Goal: Use online tool/utility

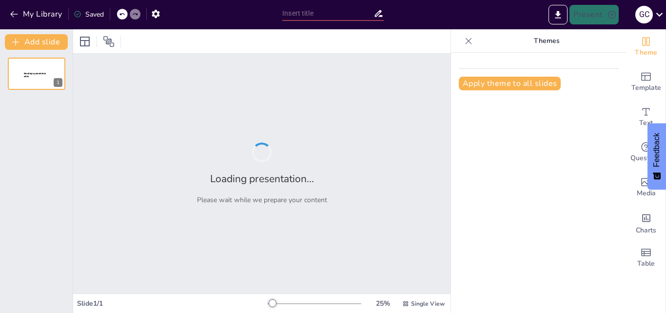
type input "Niveles de Documentación en el Sistema de Calidad: Manuales, Procesos y Procedi…"
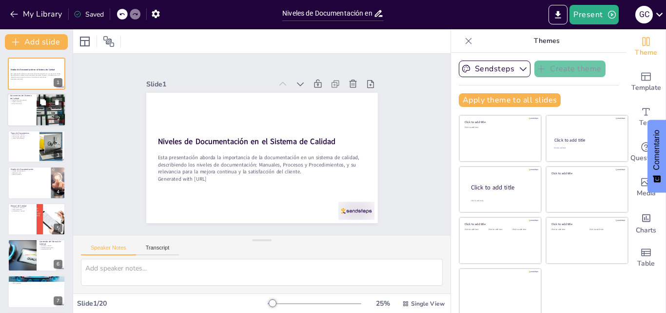
click at [44, 111] on div at bounding box center [51, 110] width 53 height 33
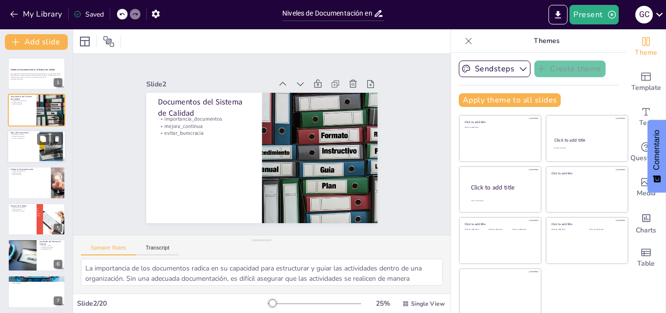
click at [46, 145] on div at bounding box center [51, 146] width 51 height 30
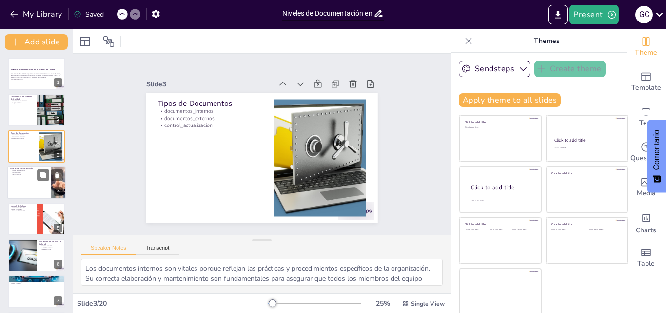
click at [42, 181] on div at bounding box center [36, 182] width 59 height 33
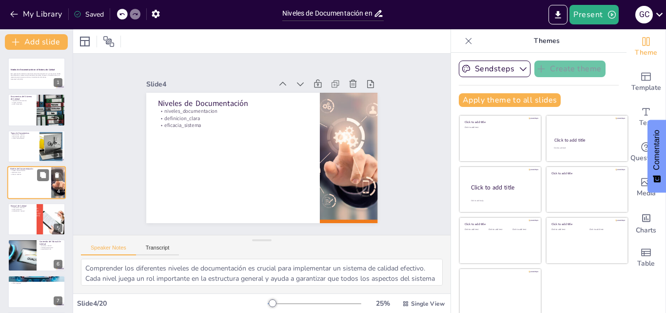
scroll to position [1, 0]
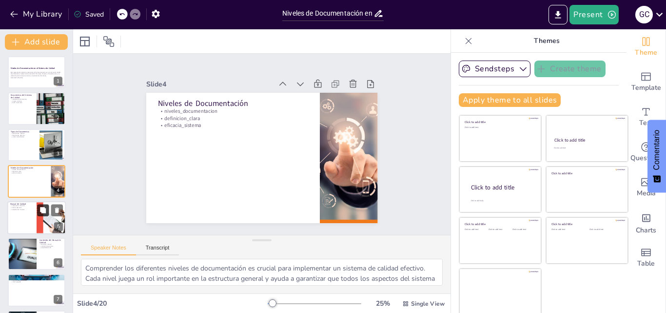
click at [42, 215] on button at bounding box center [43, 210] width 12 height 12
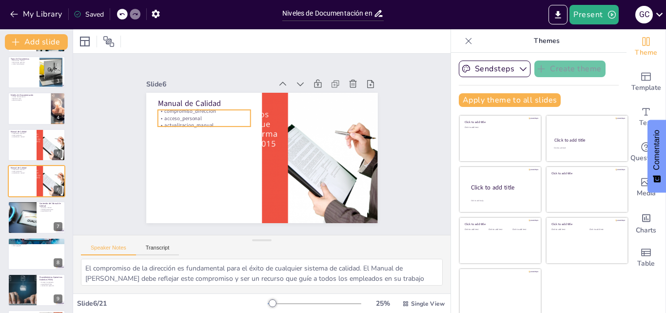
scroll to position [2, 0]
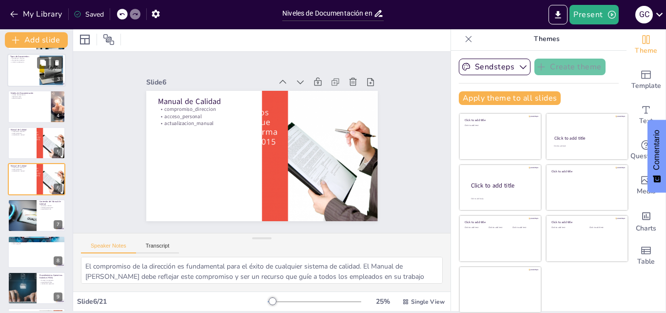
click at [31, 73] on div at bounding box center [36, 70] width 59 height 33
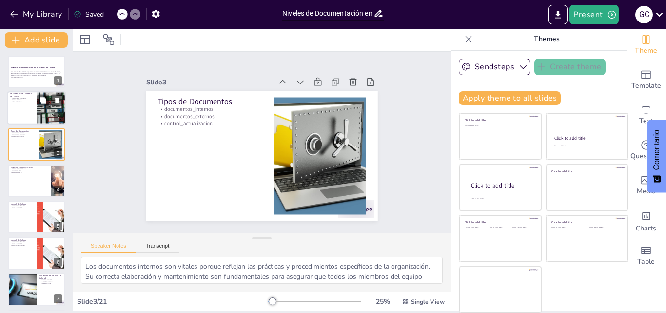
scroll to position [0, 0]
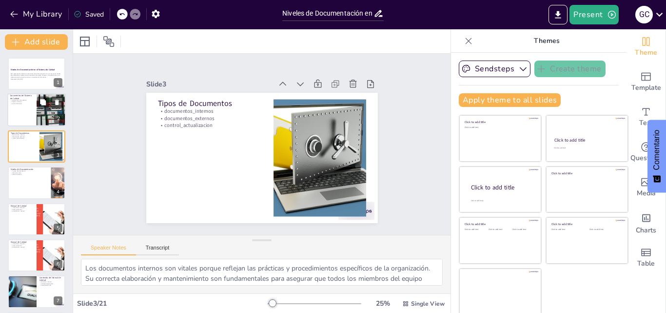
click at [28, 107] on div at bounding box center [36, 110] width 59 height 33
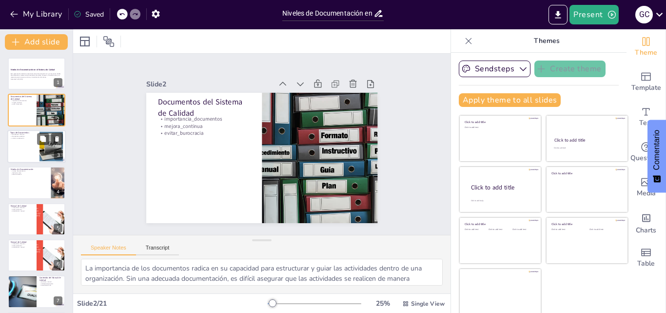
click at [33, 157] on div at bounding box center [36, 146] width 59 height 33
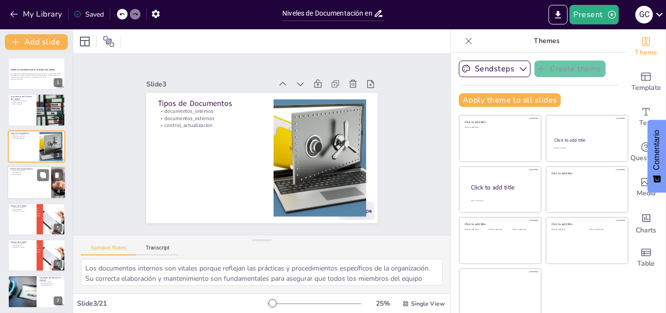
click at [37, 190] on div at bounding box center [36, 182] width 59 height 33
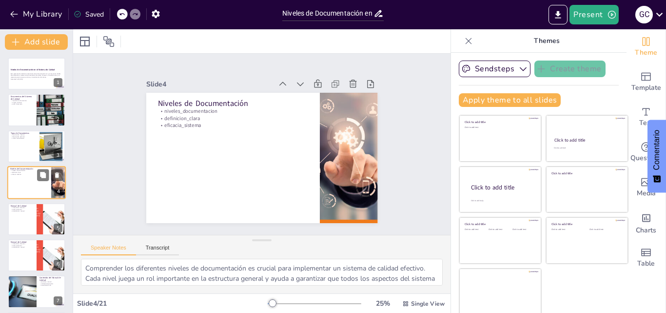
scroll to position [1, 0]
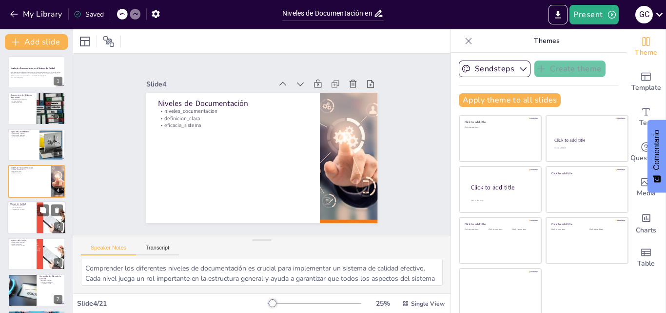
click at [36, 220] on div at bounding box center [36, 217] width 59 height 33
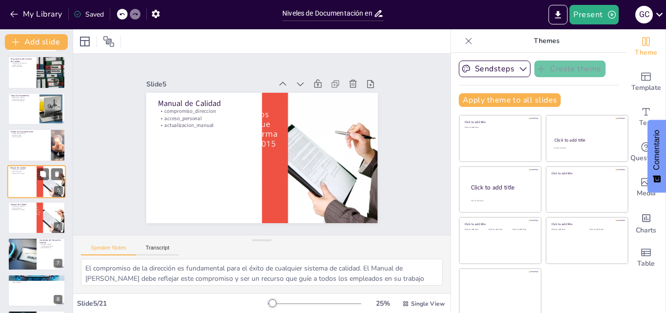
scroll to position [86, 0]
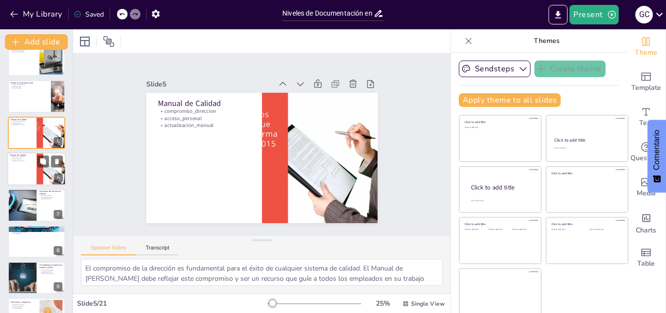
click at [37, 173] on div at bounding box center [51, 168] width 58 height 33
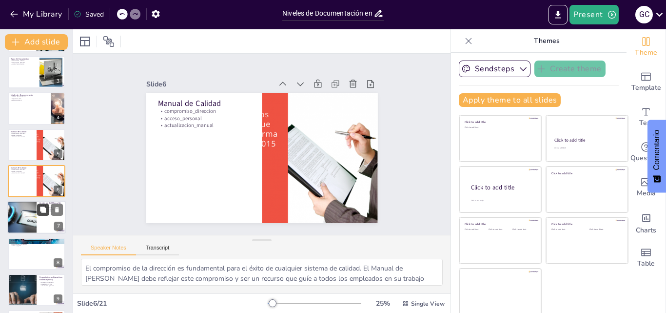
click at [42, 214] on button at bounding box center [43, 210] width 12 height 12
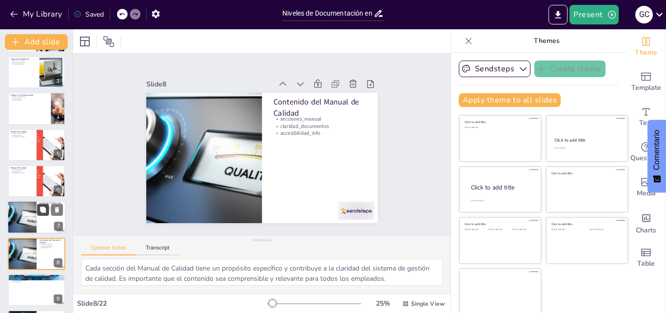
scroll to position [146, 0]
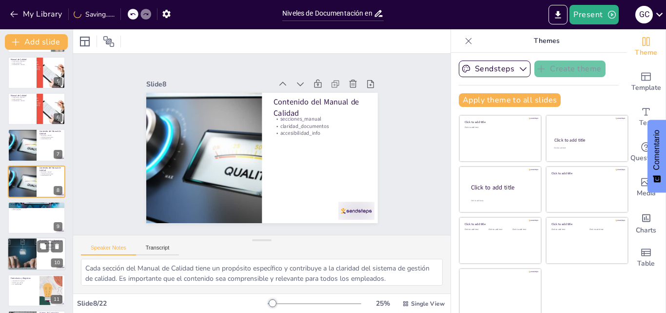
click at [30, 259] on div at bounding box center [22, 254] width 82 height 33
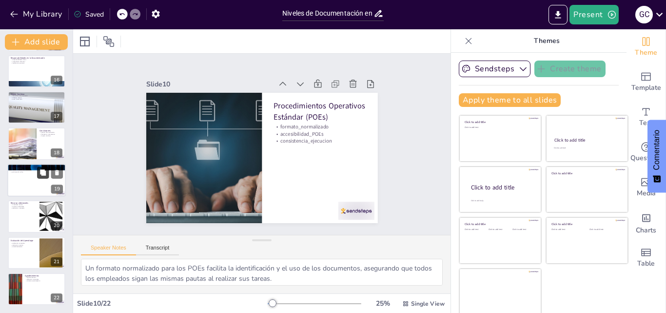
scroll to position [2, 0]
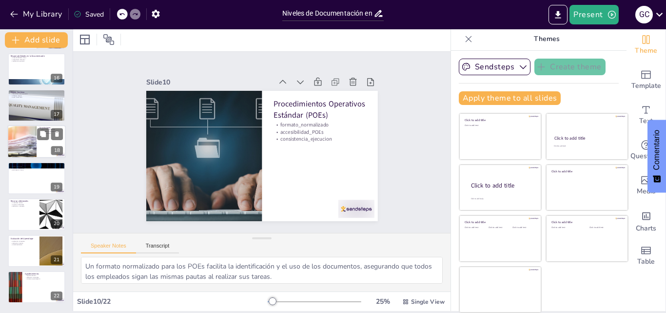
click at [34, 139] on div at bounding box center [22, 141] width 82 height 33
type textarea "La gestión adecuada de la documentación es esencial para el éxito del sistema d…"
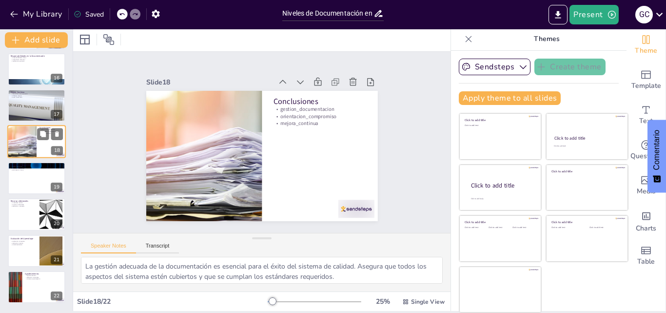
scroll to position [509, 0]
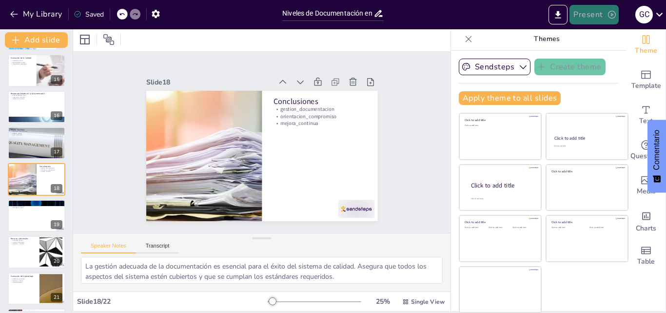
click at [600, 13] on button "Present" at bounding box center [594, 15] width 49 height 20
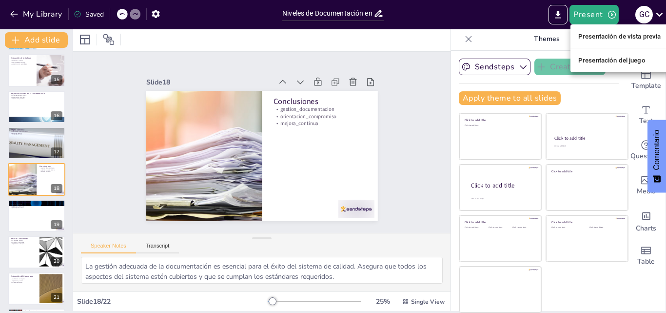
click at [604, 36] on font "Presentación de vista previa" at bounding box center [619, 36] width 83 height 7
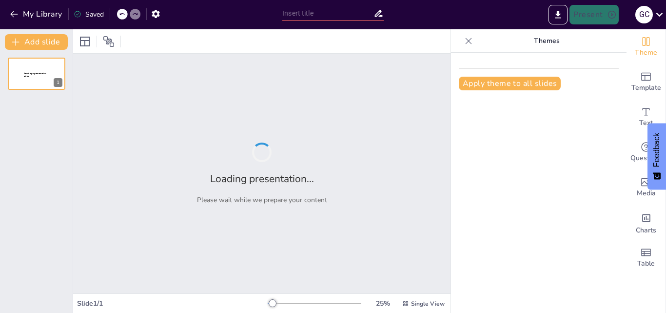
type input "Niveles de Documentación en el Sistema de Calidad: Manuales, Procesos y Procedi…"
